Goal: Task Accomplishment & Management: Use online tool/utility

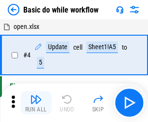
click at [36, 103] on img "button" at bounding box center [36, 100] width 12 height 12
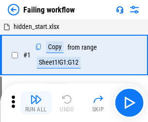
click at [36, 103] on img "button" at bounding box center [36, 100] width 12 height 12
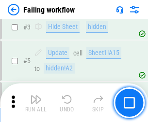
scroll to position [205, 0]
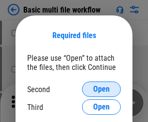
click at [101, 89] on span "Open" at bounding box center [101, 90] width 16 height 8
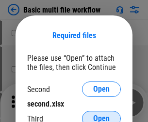
click at [101, 115] on span "Open" at bounding box center [101, 119] width 16 height 8
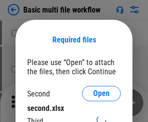
scroll to position [4, 0]
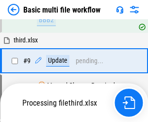
scroll to position [337, 0]
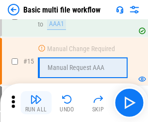
click at [36, 103] on img "button" at bounding box center [36, 100] width 12 height 12
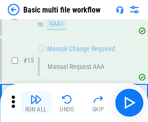
click at [36, 103] on img "button" at bounding box center [36, 100] width 12 height 12
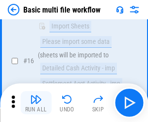
scroll to position [644, 0]
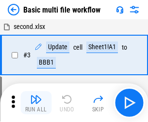
click at [36, 103] on img "button" at bounding box center [36, 100] width 12 height 12
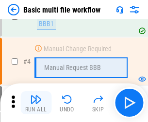
click at [36, 103] on img "button" at bounding box center [36, 100] width 12 height 12
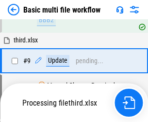
scroll to position [337, 0]
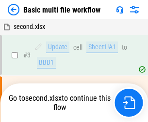
scroll to position [39, 0]
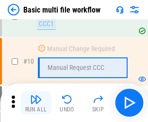
click at [36, 103] on img "button" at bounding box center [36, 100] width 12 height 12
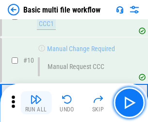
scroll to position [337, 0]
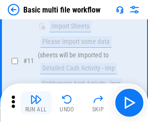
click at [36, 103] on img "button" at bounding box center [36, 100] width 12 height 12
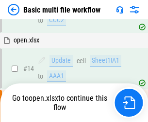
scroll to position [506, 0]
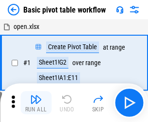
click at [36, 103] on img "button" at bounding box center [36, 100] width 12 height 12
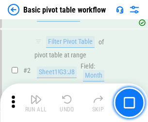
scroll to position [232, 0]
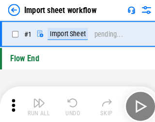
click at [36, 103] on img "button" at bounding box center [38, 100] width 12 height 12
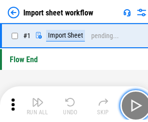
scroll to position [3, 0]
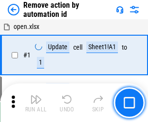
scroll to position [36, 0]
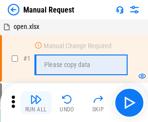
click at [36, 103] on img "button" at bounding box center [36, 100] width 12 height 12
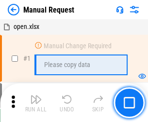
scroll to position [33, 0]
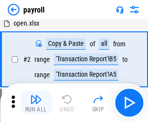
click at [36, 103] on img "button" at bounding box center [36, 100] width 12 height 12
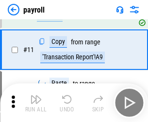
scroll to position [70, 0]
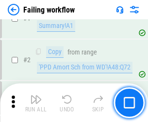
scroll to position [156, 0]
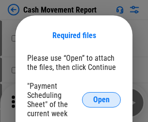
click at [101, 100] on span "Open" at bounding box center [101, 100] width 16 height 8
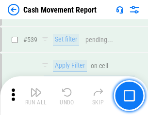
scroll to position [4293, 0]
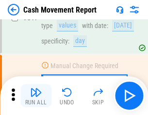
click at [36, 96] on img "button" at bounding box center [36, 93] width 12 height 12
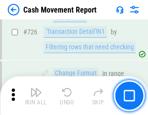
scroll to position [5047, 0]
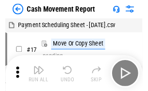
scroll to position [17, 0]
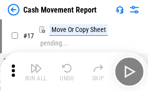
click at [36, 72] on img "button" at bounding box center [36, 68] width 12 height 12
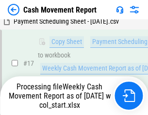
scroll to position [201, 0]
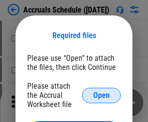
click at [101, 95] on span "Open" at bounding box center [101, 96] width 16 height 8
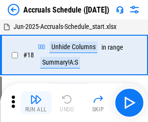
click at [36, 103] on img "button" at bounding box center [36, 100] width 12 height 12
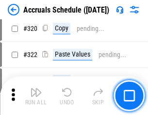
scroll to position [1799, 0]
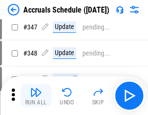
click at [36, 96] on img "button" at bounding box center [36, 93] width 12 height 12
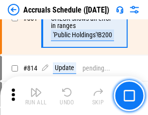
scroll to position [4268, 0]
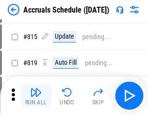
click at [36, 96] on img "button" at bounding box center [36, 93] width 12 height 12
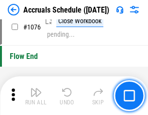
scroll to position [5793, 0]
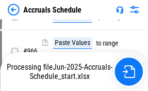
scroll to position [5441, 0]
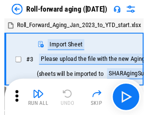
scroll to position [1, 0]
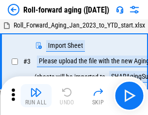
click at [36, 96] on img "button" at bounding box center [36, 93] width 12 height 12
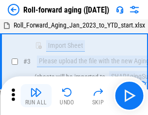
click at [36, 96] on img "button" at bounding box center [36, 93] width 12 height 12
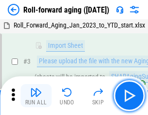
scroll to position [62, 0]
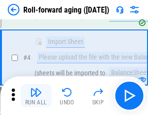
click at [36, 96] on img "button" at bounding box center [36, 93] width 12 height 12
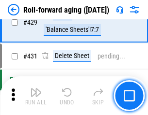
scroll to position [3354, 0]
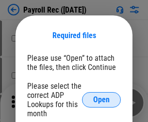
click at [101, 100] on span "Open" at bounding box center [101, 100] width 16 height 8
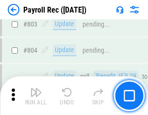
scroll to position [6146, 0]
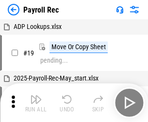
click at [36, 103] on img "button" at bounding box center [36, 100] width 12 height 12
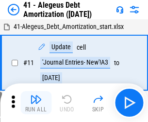
click at [36, 103] on img "button" at bounding box center [36, 100] width 12 height 12
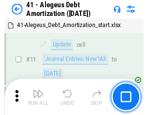
scroll to position [119, 0]
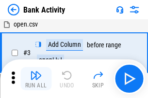
click at [36, 79] on img "button" at bounding box center [36, 76] width 12 height 12
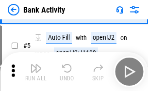
scroll to position [51, 0]
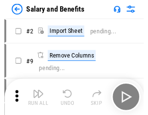
scroll to position [13, 0]
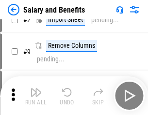
click at [36, 96] on img "button" at bounding box center [36, 93] width 12 height 12
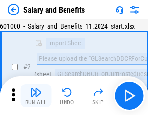
click at [36, 96] on img "button" at bounding box center [36, 93] width 12 height 12
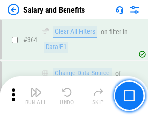
scroll to position [4555, 0]
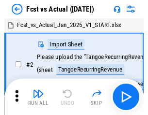
scroll to position [13, 0]
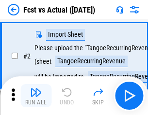
click at [36, 96] on img "button" at bounding box center [36, 93] width 12 height 12
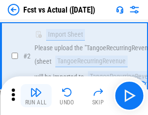
click at [36, 96] on img "button" at bounding box center [36, 93] width 12 height 12
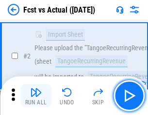
scroll to position [90, 0]
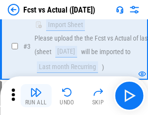
click at [36, 96] on img "button" at bounding box center [36, 93] width 12 height 12
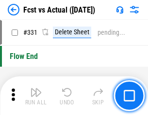
scroll to position [4630, 0]
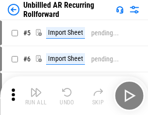
click at [36, 96] on img "button" at bounding box center [36, 93] width 12 height 12
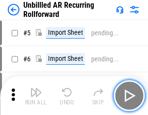
scroll to position [21, 0]
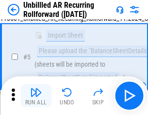
click at [36, 96] on img "button" at bounding box center [36, 93] width 12 height 12
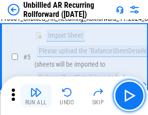
scroll to position [91, 0]
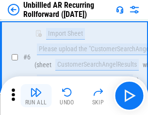
click at [36, 96] on img "button" at bounding box center [36, 93] width 12 height 12
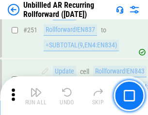
scroll to position [3286, 0]
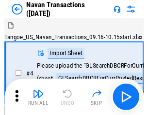
scroll to position [15, 0]
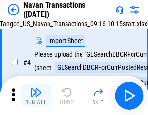
click at [36, 96] on img "button" at bounding box center [36, 93] width 12 height 12
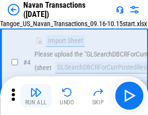
click at [36, 96] on img "button" at bounding box center [36, 93] width 12 height 12
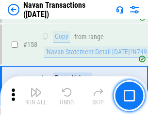
scroll to position [3136, 0]
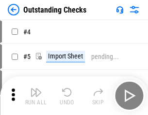
click at [36, 96] on img "button" at bounding box center [36, 93] width 12 height 12
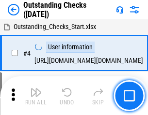
scroll to position [41, 0]
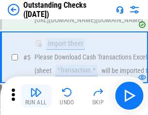
click at [36, 96] on img "button" at bounding box center [36, 93] width 12 height 12
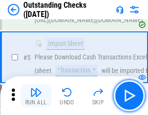
scroll to position [101, 0]
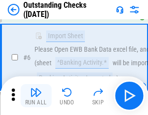
click at [36, 96] on img "button" at bounding box center [36, 93] width 12 height 12
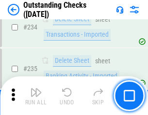
scroll to position [2937, 0]
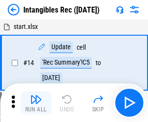
click at [36, 103] on img "button" at bounding box center [36, 100] width 12 height 12
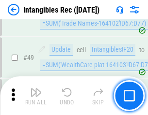
scroll to position [377, 0]
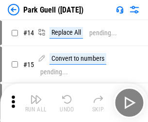
click at [36, 96] on img "button" at bounding box center [36, 100] width 12 height 12
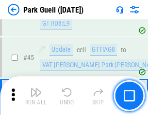
scroll to position [1210, 0]
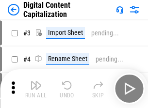
click at [36, 81] on img "button" at bounding box center [36, 85] width 12 height 12
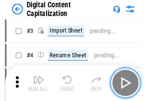
scroll to position [28, 0]
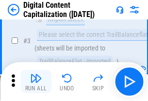
click at [36, 81] on img "button" at bounding box center [36, 78] width 12 height 12
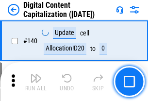
scroll to position [1026, 0]
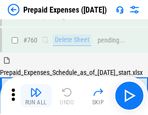
click at [36, 96] on img "button" at bounding box center [36, 93] width 12 height 12
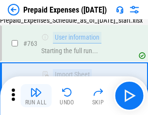
click at [36, 96] on img "button" at bounding box center [36, 93] width 12 height 12
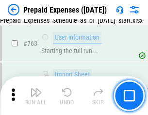
scroll to position [2738, 0]
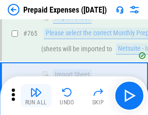
click at [36, 96] on img "button" at bounding box center [36, 93] width 12 height 12
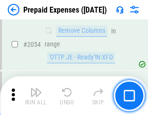
scroll to position [10111, 0]
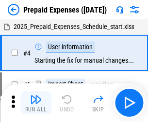
click at [36, 103] on img "button" at bounding box center [36, 100] width 12 height 12
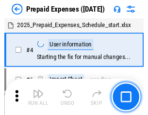
scroll to position [43, 0]
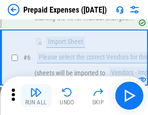
click at [36, 96] on img "button" at bounding box center [36, 93] width 12 height 12
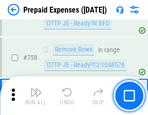
scroll to position [3447, 0]
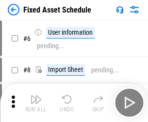
click at [36, 103] on img "button" at bounding box center [36, 100] width 12 height 12
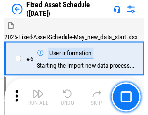
scroll to position [52, 0]
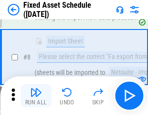
click at [36, 96] on img "button" at bounding box center [36, 93] width 12 height 12
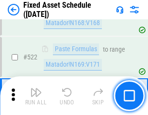
scroll to position [3362, 0]
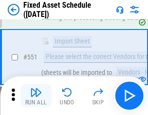
click at [36, 96] on img "button" at bounding box center [36, 93] width 12 height 12
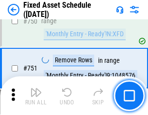
scroll to position [4716, 0]
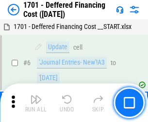
scroll to position [116, 0]
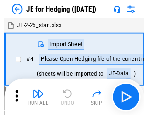
scroll to position [1, 0]
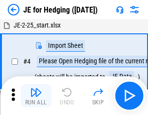
click at [36, 96] on img "button" at bounding box center [36, 93] width 12 height 12
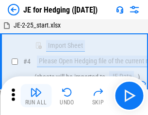
click at [36, 96] on img "button" at bounding box center [36, 93] width 12 height 12
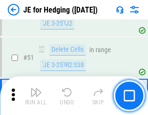
scroll to position [626, 0]
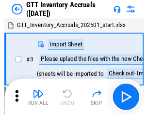
scroll to position [1, 0]
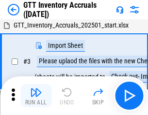
click at [36, 96] on img "button" at bounding box center [36, 93] width 12 height 12
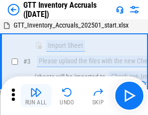
click at [36, 96] on img "button" at bounding box center [36, 93] width 12 height 12
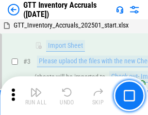
scroll to position [62, 0]
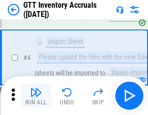
click at [36, 96] on img "button" at bounding box center [36, 93] width 12 height 12
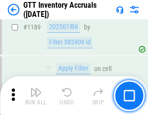
scroll to position [7899, 0]
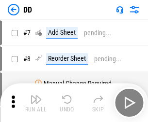
click at [36, 103] on img "button" at bounding box center [36, 100] width 12 height 12
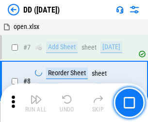
scroll to position [93, 0]
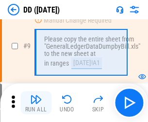
click at [36, 103] on img "button" at bounding box center [36, 100] width 12 height 12
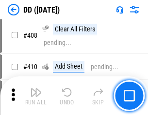
scroll to position [4328, 0]
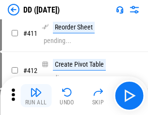
click at [36, 96] on img "button" at bounding box center [36, 93] width 12 height 12
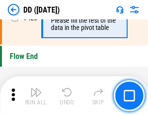
scroll to position [4630, 0]
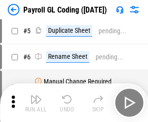
click at [36, 103] on img "button" at bounding box center [36, 100] width 12 height 12
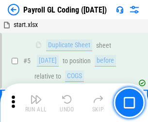
scroll to position [116, 0]
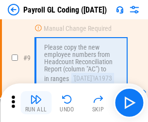
click at [36, 103] on img "button" at bounding box center [36, 100] width 12 height 12
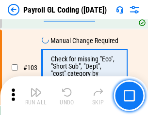
scroll to position [2269, 0]
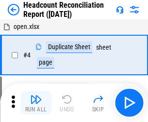
click at [36, 103] on img "button" at bounding box center [36, 100] width 12 height 12
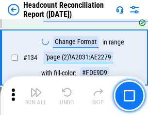
scroll to position [1163, 0]
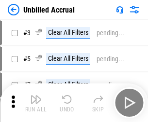
click at [36, 103] on img "button" at bounding box center [36, 100] width 12 height 12
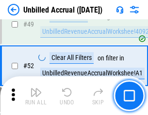
scroll to position [877, 0]
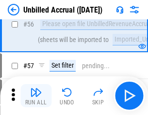
click at [36, 96] on img "button" at bounding box center [36, 93] width 12 height 12
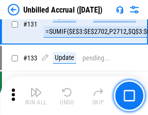
scroll to position [2881, 0]
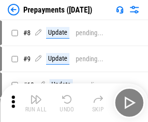
click at [36, 103] on img "button" at bounding box center [36, 100] width 12 height 12
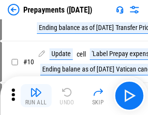
scroll to position [60, 0]
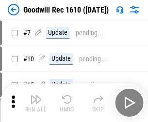
click at [36, 103] on img "button" at bounding box center [36, 100] width 12 height 12
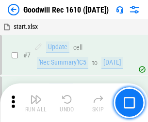
scroll to position [165, 0]
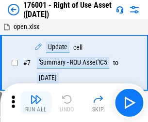
click at [36, 103] on img "button" at bounding box center [36, 100] width 12 height 12
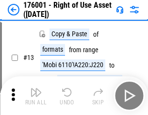
scroll to position [62, 0]
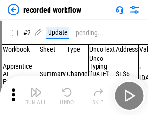
click at [36, 96] on img "button" at bounding box center [36, 93] width 12 height 12
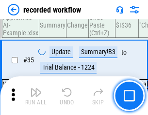
scroll to position [3023, 0]
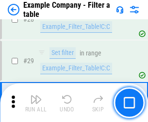
scroll to position [885, 0]
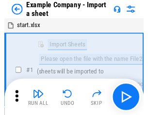
scroll to position [15, 0]
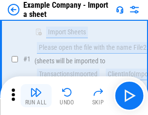
click at [36, 96] on img "button" at bounding box center [36, 93] width 12 height 12
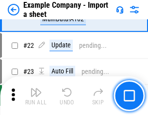
scroll to position [214, 0]
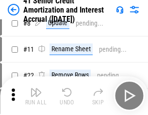
click at [36, 96] on img "button" at bounding box center [36, 93] width 12 height 12
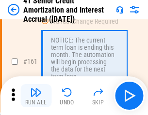
click at [36, 96] on img "button" at bounding box center [36, 93] width 12 height 12
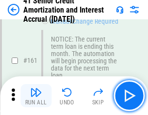
scroll to position [1035, 0]
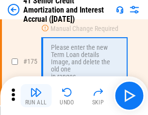
click at [36, 96] on img "button" at bounding box center [36, 93] width 12 height 12
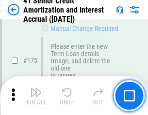
scroll to position [1133, 0]
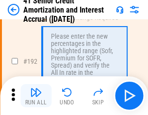
click at [36, 96] on img "button" at bounding box center [36, 93] width 12 height 12
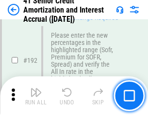
scroll to position [1234, 0]
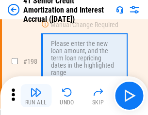
click at [36, 96] on img "button" at bounding box center [36, 93] width 12 height 12
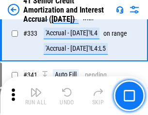
scroll to position [2471, 0]
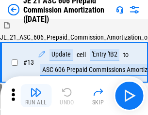
click at [36, 96] on img "button" at bounding box center [36, 93] width 12 height 12
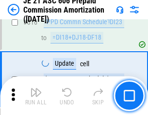
scroll to position [1806, 0]
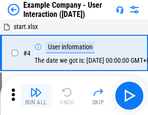
click at [36, 96] on img "button" at bounding box center [36, 93] width 12 height 12
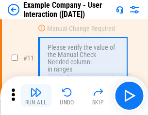
click at [36, 96] on img "button" at bounding box center [36, 93] width 12 height 12
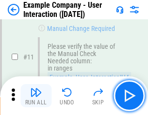
scroll to position [209, 0]
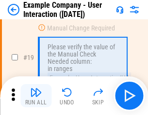
click at [36, 96] on img "button" at bounding box center [36, 93] width 12 height 12
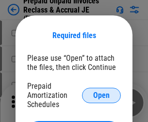
click at [101, 95] on span "Open" at bounding box center [101, 96] width 16 height 8
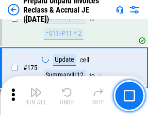
scroll to position [1306, 0]
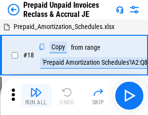
click at [36, 96] on img "button" at bounding box center [36, 93] width 12 height 12
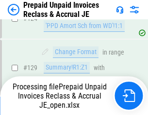
scroll to position [701, 0]
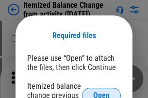
click at [101, 92] on span "Open" at bounding box center [101, 96] width 16 height 8
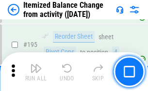
scroll to position [1862, 0]
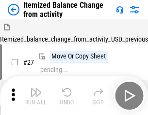
scroll to position [15, 0]
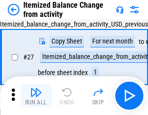
click at [36, 96] on img "button" at bounding box center [36, 93] width 12 height 12
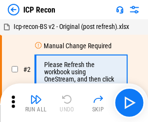
scroll to position [4, 0]
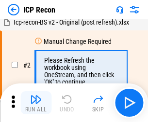
click at [36, 103] on img "button" at bounding box center [36, 100] width 12 height 12
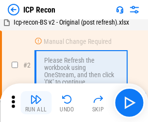
click at [36, 103] on img "button" at bounding box center [36, 100] width 12 height 12
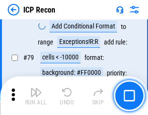
scroll to position [948, 0]
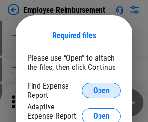
click at [101, 91] on span "Open" at bounding box center [101, 91] width 16 height 8
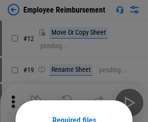
scroll to position [85, 0]
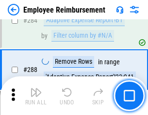
scroll to position [2629, 0]
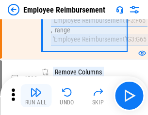
click at [36, 96] on img "button" at bounding box center [36, 93] width 12 height 12
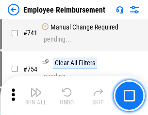
scroll to position [6786, 0]
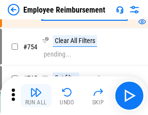
click at [36, 96] on img "button" at bounding box center [36, 93] width 12 height 12
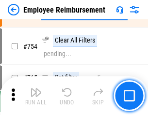
click at [36, 96] on img "button" at bounding box center [36, 93] width 12 height 12
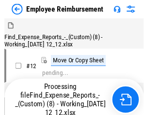
scroll to position [33, 0]
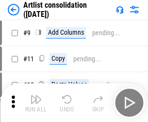
click at [36, 103] on img "button" at bounding box center [36, 100] width 12 height 12
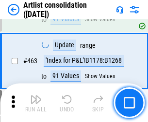
scroll to position [4236, 0]
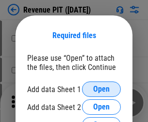
click at [101, 89] on span "Open" at bounding box center [101, 90] width 16 height 8
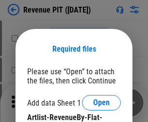
scroll to position [14, 0]
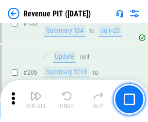
scroll to position [983, 0]
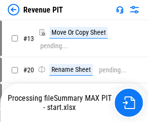
scroll to position [11, 0]
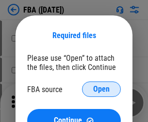
click at [101, 89] on span "Open" at bounding box center [101, 90] width 16 height 8
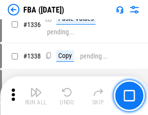
scroll to position [10120, 0]
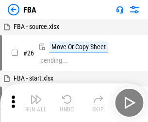
scroll to position [10, 0]
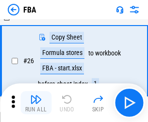
click at [36, 103] on img "button" at bounding box center [36, 100] width 12 height 12
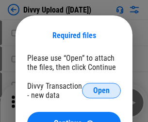
click at [101, 91] on span "Open" at bounding box center [101, 91] width 16 height 8
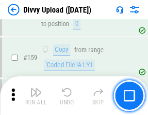
scroll to position [1002, 0]
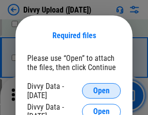
click at [101, 91] on span "Open" at bounding box center [101, 91] width 16 height 8
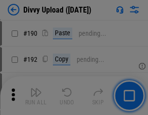
scroll to position [1221, 0]
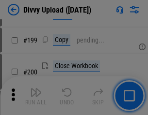
scroll to position [1407, 0]
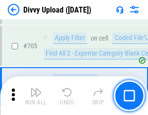
scroll to position [6617, 0]
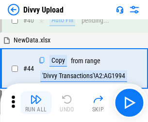
click at [36, 103] on img "button" at bounding box center [36, 100] width 12 height 12
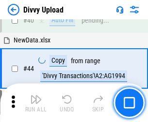
scroll to position [106, 0]
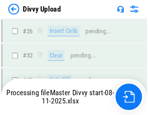
scroll to position [1002, 0]
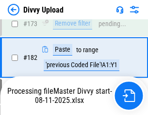
scroll to position [1082, 0]
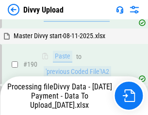
scroll to position [1296, 0]
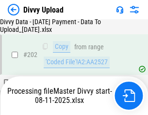
scroll to position [1615, 0]
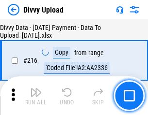
scroll to position [1992, 0]
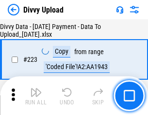
scroll to position [2205, 0]
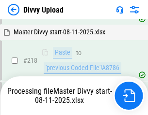
scroll to position [2083, 0]
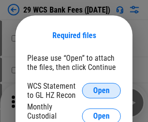
click at [101, 91] on span "Open" at bounding box center [101, 91] width 16 height 8
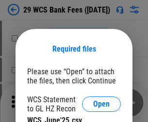
scroll to position [14, 0]
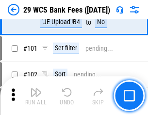
scroll to position [943, 0]
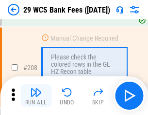
click at [36, 96] on img "button" at bounding box center [36, 93] width 12 height 12
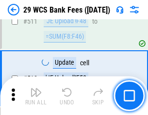
scroll to position [4867, 0]
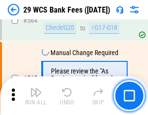
click at [36, 96] on img "button" at bounding box center [36, 93] width 12 height 12
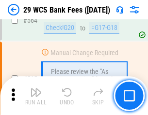
scroll to position [5231, 0]
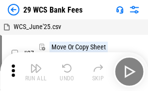
scroll to position [17, 0]
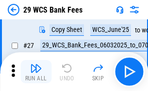
click at [36, 72] on img "button" at bounding box center [36, 68] width 12 height 12
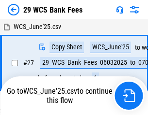
scroll to position [5, 0]
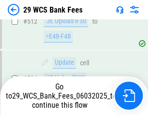
scroll to position [5164, 0]
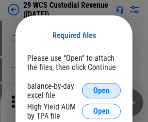
click at [101, 91] on span "Open" at bounding box center [101, 91] width 16 height 8
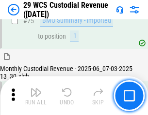
scroll to position [1010, 0]
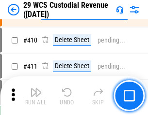
click at [36, 96] on img "button" at bounding box center [36, 93] width 12 height 12
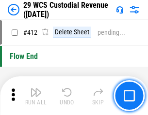
scroll to position [4620, 0]
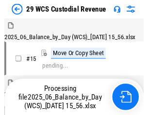
scroll to position [23, 0]
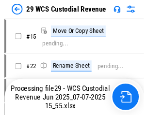
scroll to position [18, 0]
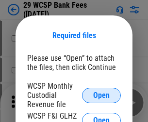
click at [101, 95] on span "Open" at bounding box center [101, 96] width 16 height 8
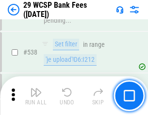
scroll to position [3717, 0]
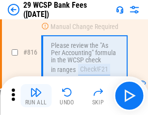
click at [36, 96] on img "button" at bounding box center [36, 93] width 12 height 12
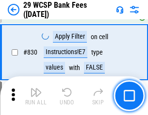
scroll to position [6137, 0]
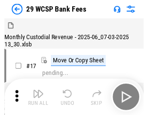
scroll to position [23, 0]
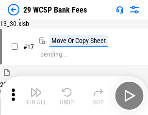
click at [36, 96] on img "button" at bounding box center [36, 93] width 12 height 12
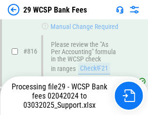
scroll to position [5948, 0]
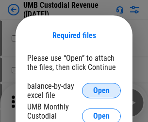
click at [101, 91] on span "Open" at bounding box center [101, 91] width 16 height 8
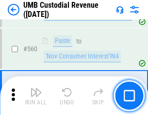
scroll to position [4432, 0]
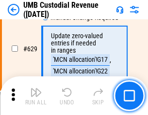
click at [36, 96] on img "button" at bounding box center [36, 93] width 12 height 12
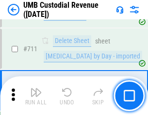
scroll to position [5888, 0]
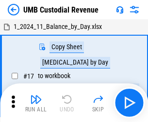
scroll to position [7, 0]
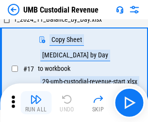
click at [36, 103] on img "button" at bounding box center [36, 100] width 12 height 12
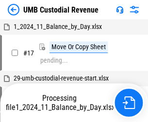
scroll to position [7, 0]
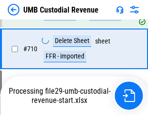
scroll to position [5866, 0]
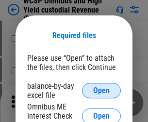
click at [101, 91] on span "Open" at bounding box center [101, 91] width 16 height 8
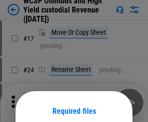
scroll to position [76, 0]
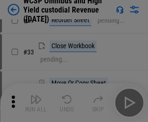
scroll to position [221, 0]
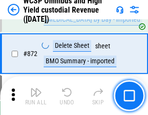
scroll to position [8187, 0]
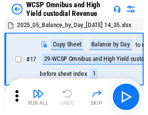
scroll to position [5, 0]
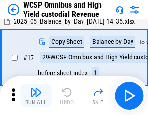
click at [36, 96] on img "button" at bounding box center [36, 93] width 12 height 12
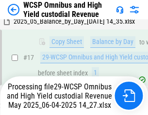
scroll to position [152, 0]
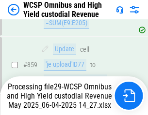
scroll to position [8164, 0]
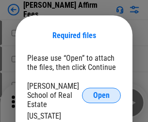
click at [101, 92] on span "Open" at bounding box center [101, 96] width 16 height 8
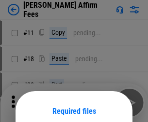
scroll to position [76, 0]
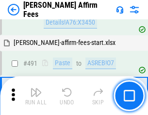
scroll to position [2630, 0]
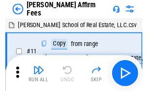
scroll to position [10, 0]
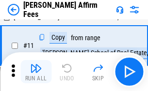
click at [36, 72] on img "button" at bounding box center [36, 68] width 12 height 12
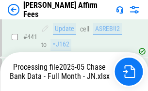
scroll to position [2537, 0]
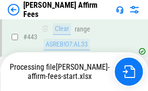
scroll to position [2537, 0]
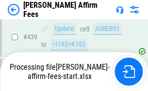
scroll to position [2537, 0]
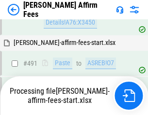
scroll to position [2630, 0]
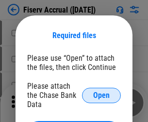
click at [101, 92] on span "Open" at bounding box center [101, 96] width 16 height 8
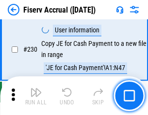
scroll to position [3065, 0]
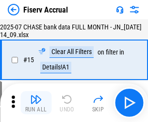
click at [36, 103] on img "button" at bounding box center [36, 100] width 12 height 12
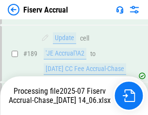
scroll to position [2543, 0]
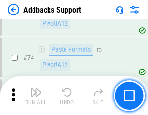
scroll to position [704, 0]
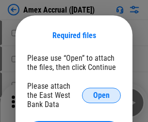
click at [101, 95] on span "Open" at bounding box center [101, 96] width 16 height 8
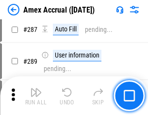
scroll to position [2774, 0]
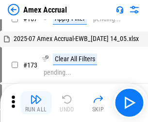
click at [36, 103] on img "button" at bounding box center [36, 100] width 12 height 12
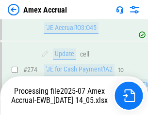
scroll to position [2883, 0]
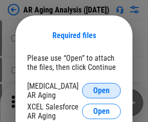
click at [101, 89] on span "Open" at bounding box center [101, 91] width 16 height 8
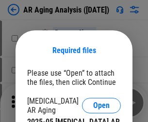
scroll to position [15, 0]
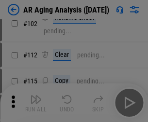
scroll to position [133, 0]
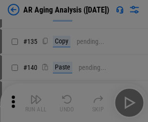
scroll to position [291, 0]
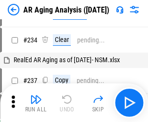
scroll to position [10, 0]
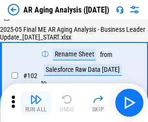
click at [36, 103] on img "button" at bounding box center [36, 100] width 12 height 12
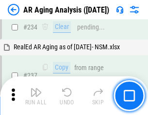
scroll to position [1499, 0]
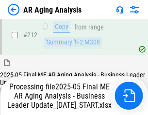
scroll to position [1488, 0]
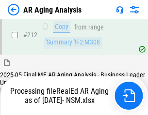
scroll to position [1447, 0]
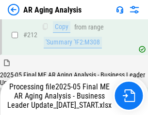
scroll to position [1454, 0]
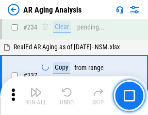
scroll to position [1488, 0]
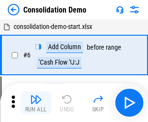
click at [36, 103] on img "button" at bounding box center [36, 100] width 12 height 12
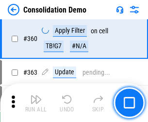
scroll to position [3242, 0]
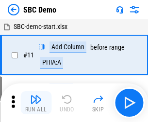
click at [36, 103] on img "button" at bounding box center [36, 100] width 12 height 12
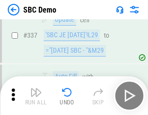
scroll to position [2545, 0]
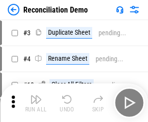
click at [36, 103] on img "button" at bounding box center [36, 100] width 12 height 12
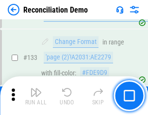
scroll to position [1149, 0]
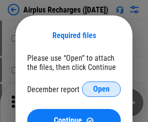
click at [101, 89] on span "Open" at bounding box center [101, 90] width 16 height 8
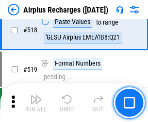
scroll to position [4163, 0]
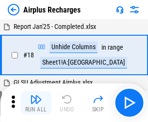
click at [36, 103] on img "button" at bounding box center [36, 100] width 12 height 12
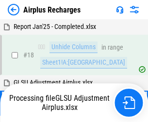
scroll to position [43, 0]
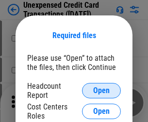
click at [101, 91] on span "Open" at bounding box center [101, 91] width 16 height 8
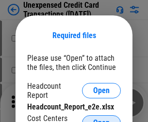
click at [101, 119] on span "Open" at bounding box center [101, 123] width 16 height 8
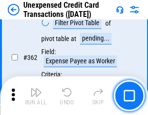
scroll to position [2488, 0]
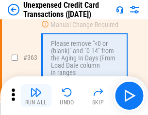
click at [36, 96] on img "button" at bounding box center [36, 93] width 12 height 12
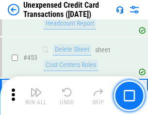
scroll to position [3299, 0]
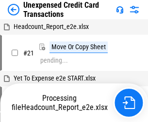
scroll to position [157, 0]
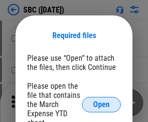
click at [101, 104] on span "Open" at bounding box center [101, 105] width 16 height 8
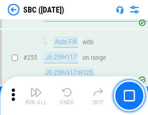
scroll to position [1890, 0]
